Goal: Information Seeking & Learning: Learn about a topic

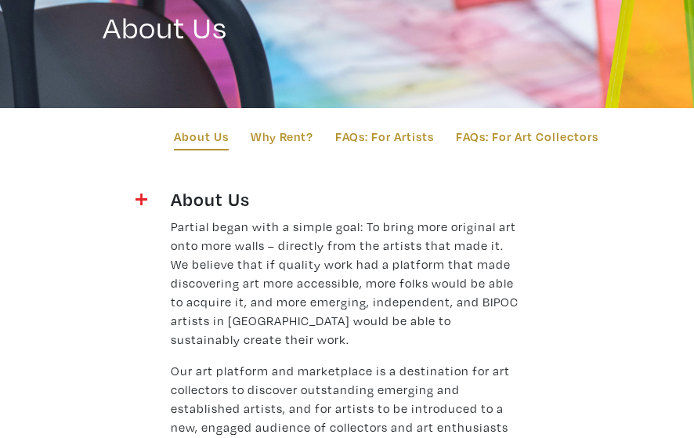
scroll to position [130, 0]
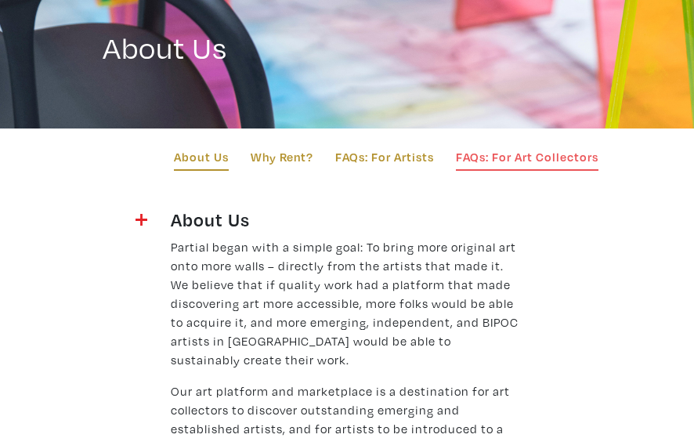
click at [504, 156] on link "FAQs: For Art Collectors" at bounding box center [527, 158] width 143 height 23
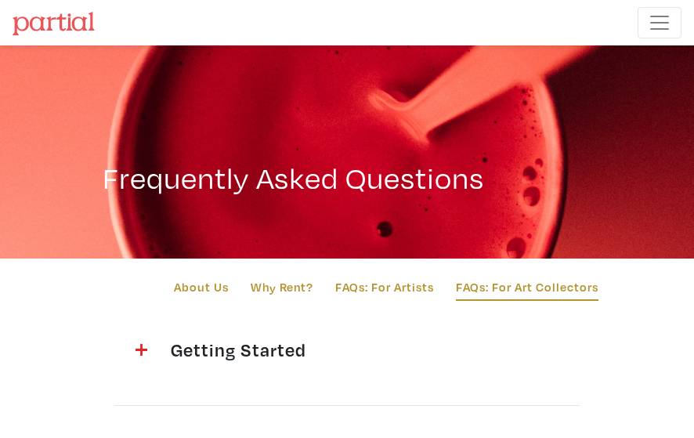
click at [508, 157] on h1 "Frequently Asked Questions" at bounding box center [347, 158] width 489 height 75
drag, startPoint x: 435, startPoint y: 178, endPoint x: 407, endPoint y: 198, distance: 34.1
